Goal: Navigation & Orientation: Find specific page/section

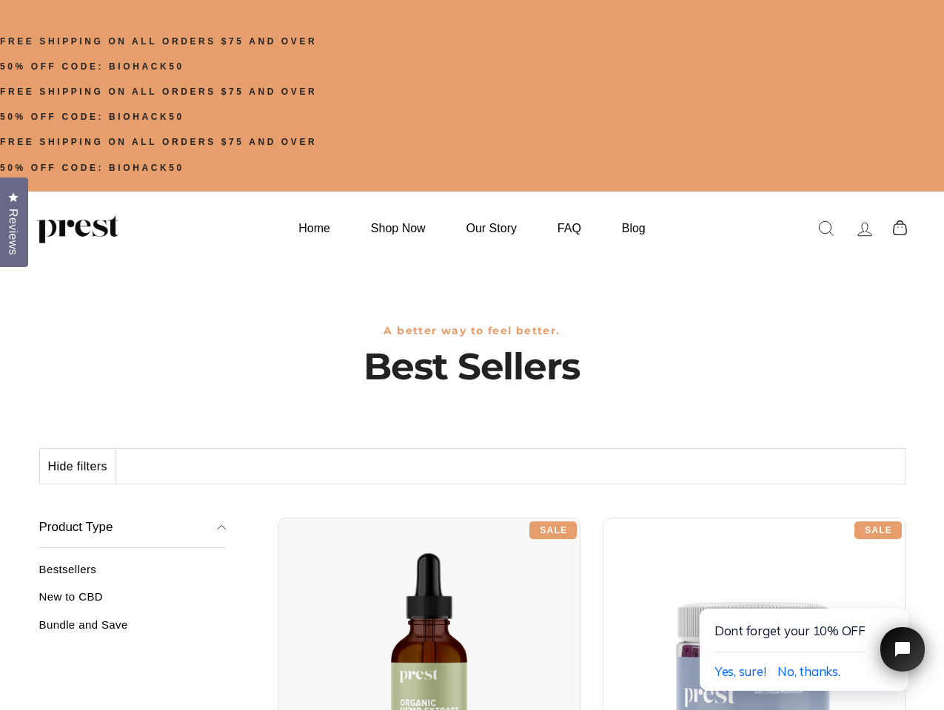
click at [471, 355] on h1 "Best Sellers" at bounding box center [472, 367] width 866 height 44
click at [132, 602] on link "New to CBD" at bounding box center [132, 603] width 187 height 24
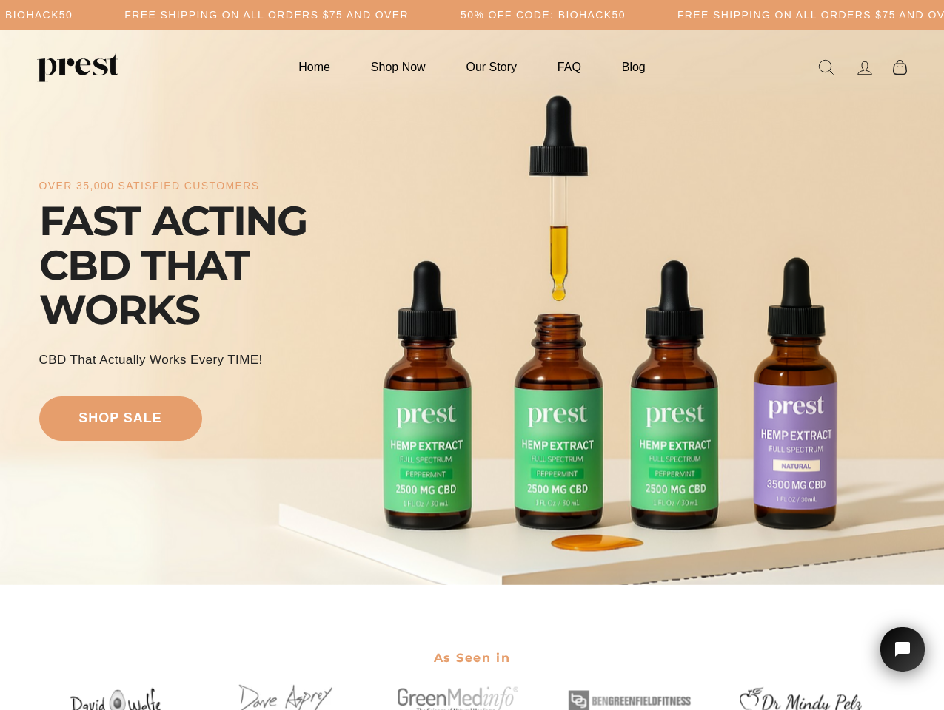
click at [471, 355] on div "over 35,000 satisfied customers FAST ACTING CBD THAT WORKS CBD That Actually Wo…" at bounding box center [472, 308] width 866 height 437
click at [409, 15] on h5 "Free Shipping on all orders $75 and over" at bounding box center [266, 15] width 284 height 13
click at [471, 308] on div "over 35,000 satisfied customers FAST ACTING CBD THAT WORKS CBD That Actually Wo…" at bounding box center [472, 308] width 866 height 437
click at [902, 650] on icon "Open chat widget" at bounding box center [909, 649] width 21 height 21
